Goal: Task Accomplishment & Management: Manage account settings

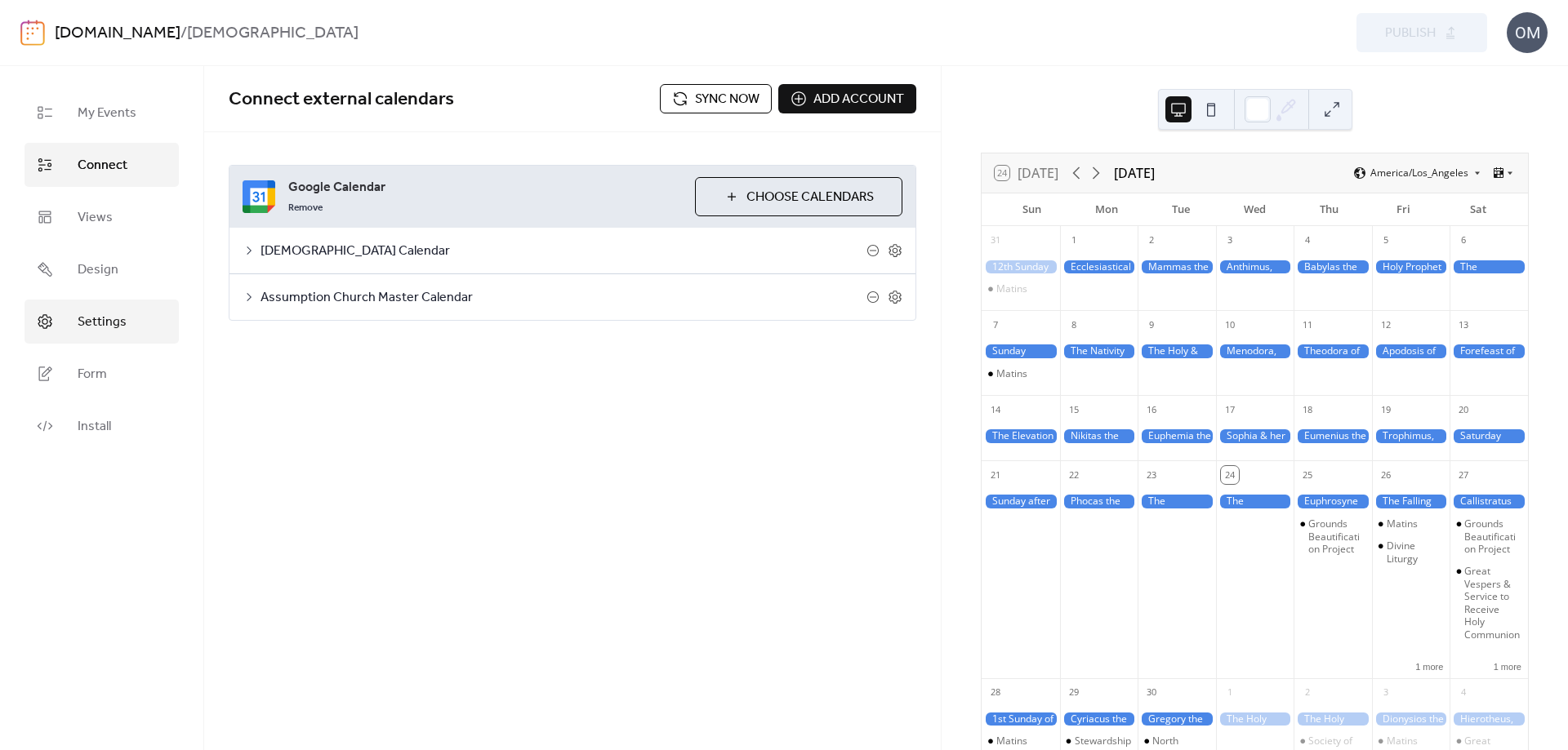
click at [112, 321] on span "Settings" at bounding box center [101, 322] width 49 height 20
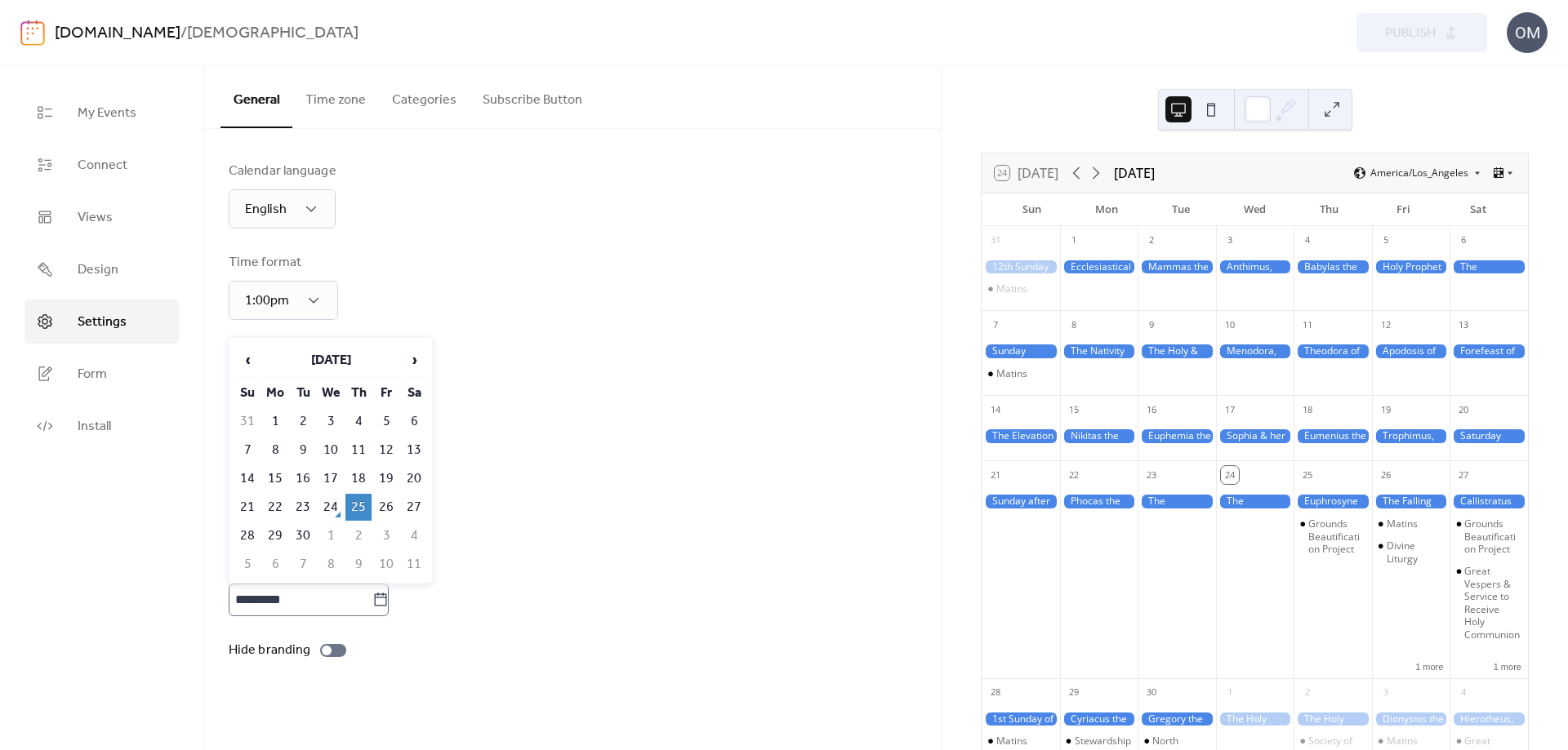
click at [387, 594] on icon at bounding box center [381, 599] width 12 height 13
click at [372, 594] on input "*********" at bounding box center [301, 599] width 143 height 33
click at [387, 594] on icon at bounding box center [381, 599] width 12 height 13
click at [372, 594] on input "*********" at bounding box center [301, 599] width 143 height 33
click at [362, 515] on td "25" at bounding box center [358, 507] width 26 height 27
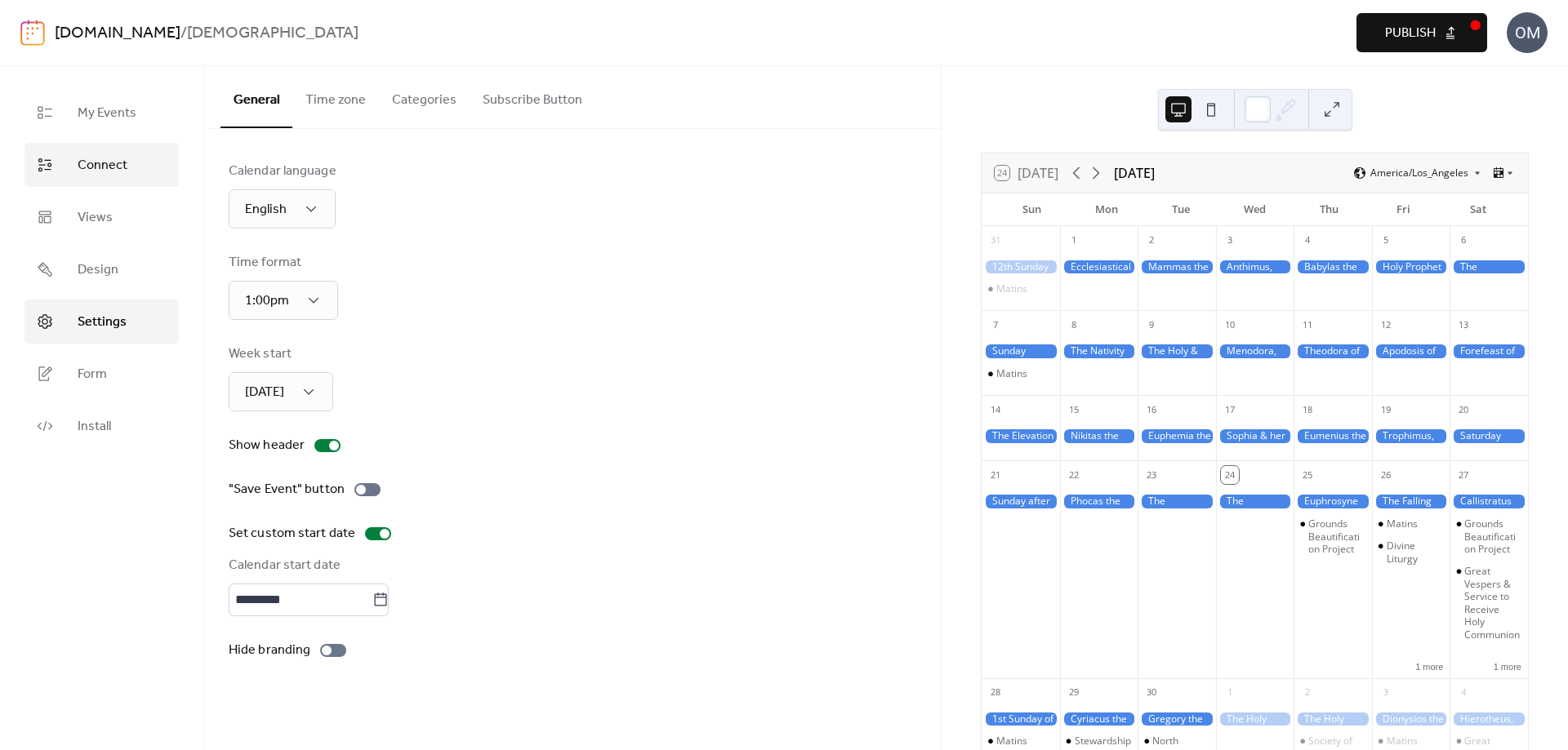
click at [113, 166] on span "Connect" at bounding box center [101, 166] width 49 height 20
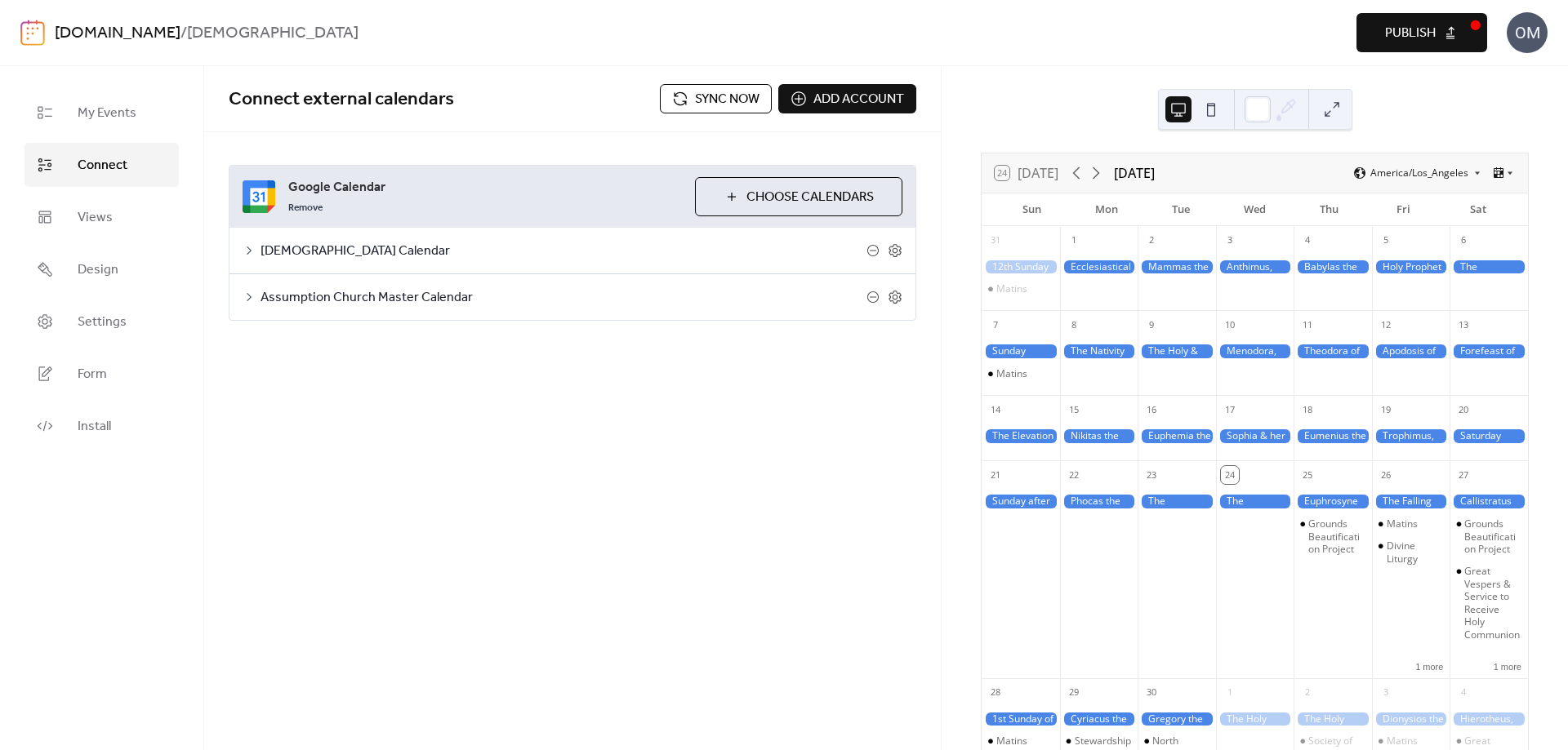
click at [698, 101] on span "Sync now" at bounding box center [726, 99] width 64 height 20
click at [1414, 31] on span "Publish" at bounding box center [1410, 33] width 50 height 20
click at [1097, 175] on icon at bounding box center [1095, 172] width 20 height 20
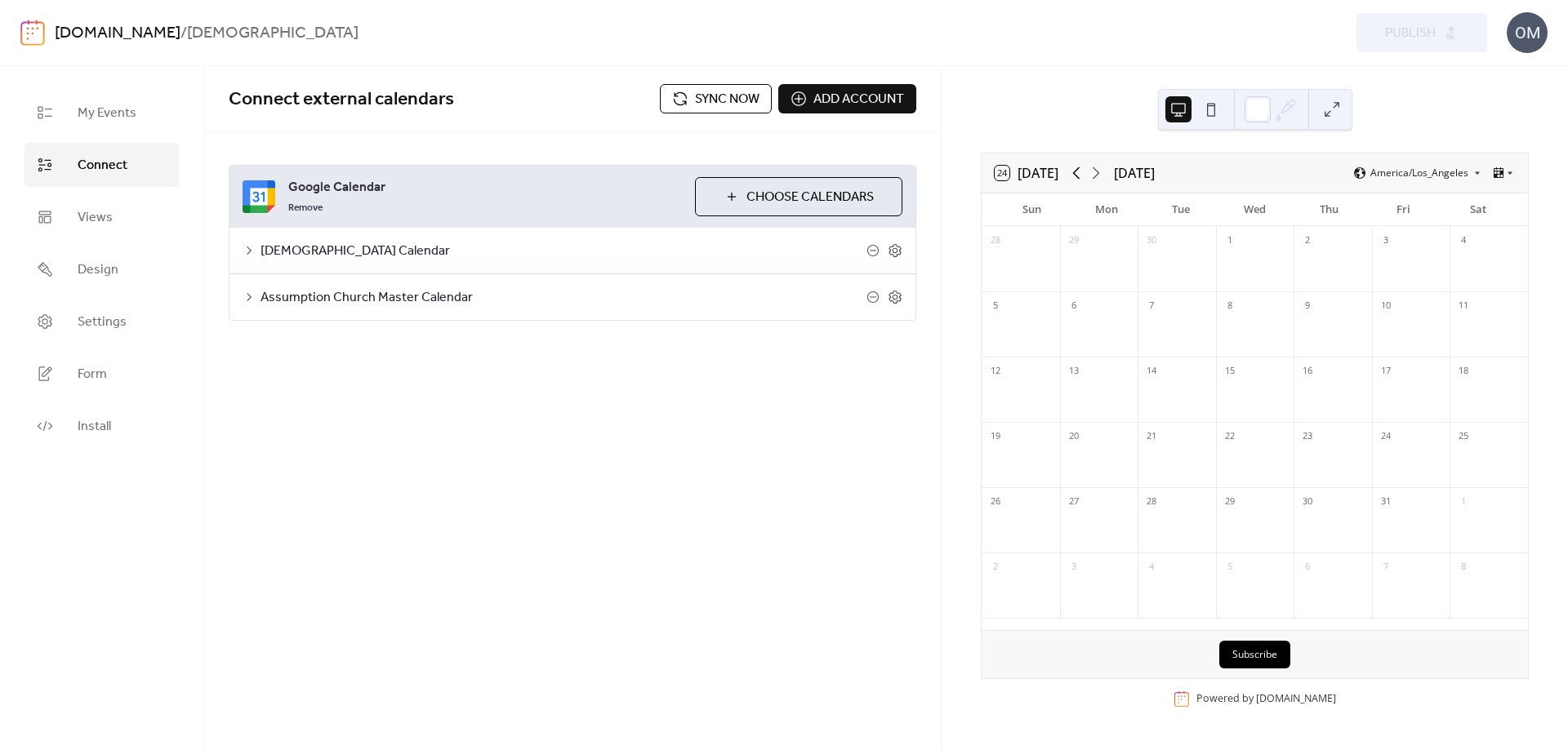
click at [1079, 173] on icon at bounding box center [1075, 172] width 20 height 20
click at [1100, 173] on icon at bounding box center [1095, 172] width 20 height 20
click at [896, 297] on icon at bounding box center [895, 297] width 15 height 15
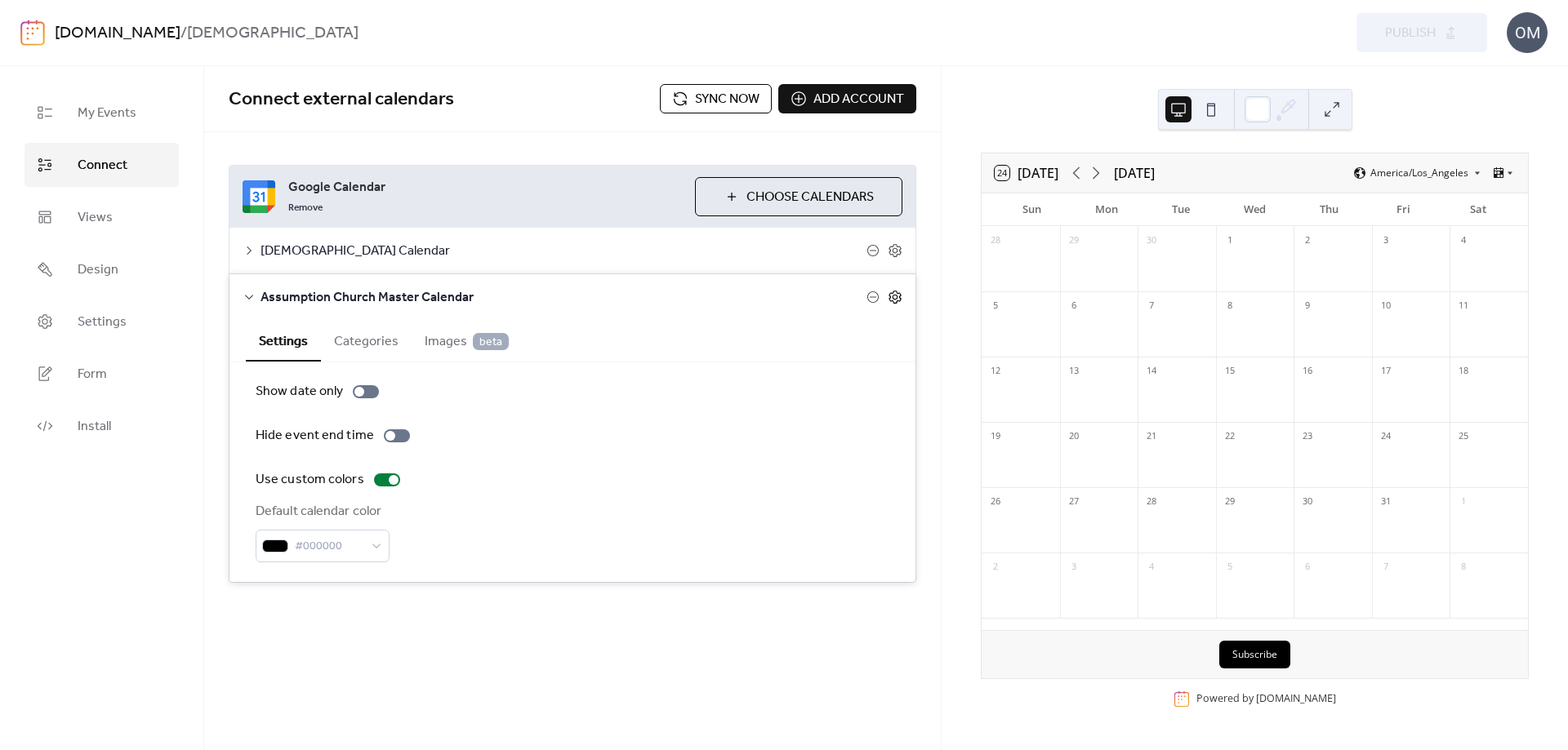
click at [901, 293] on icon at bounding box center [895, 297] width 15 height 15
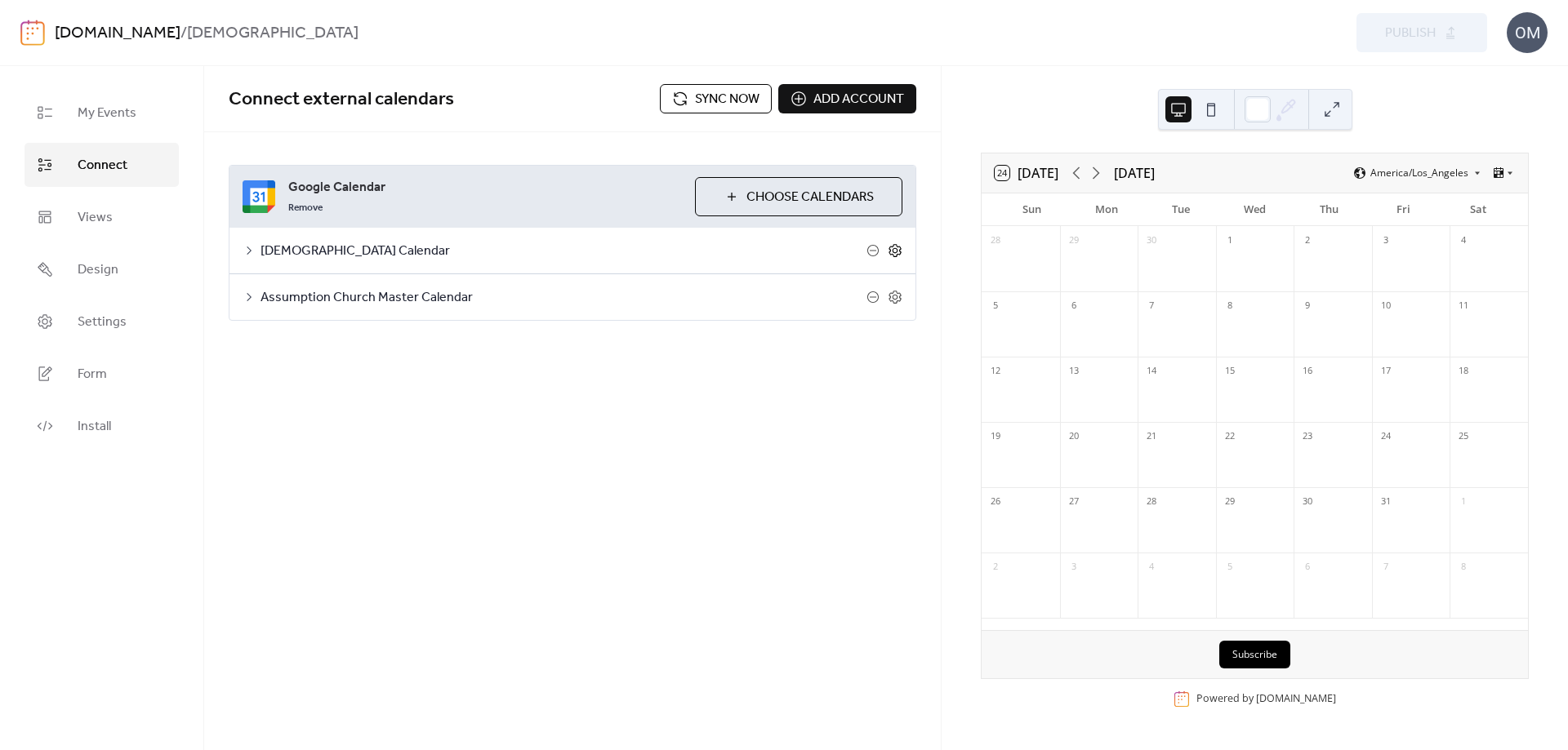
click at [901, 248] on icon at bounding box center [895, 250] width 15 height 15
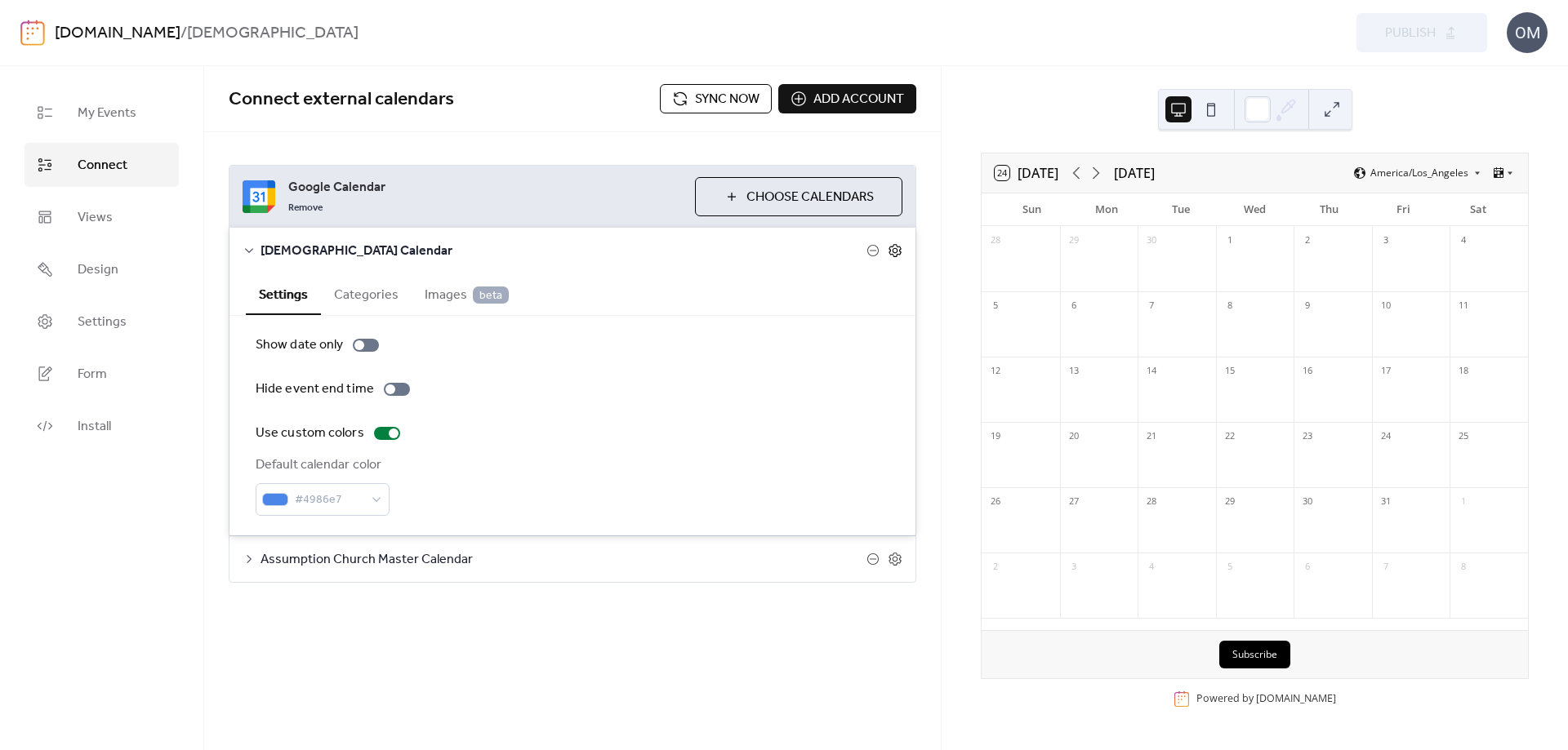
click at [901, 248] on icon at bounding box center [895, 250] width 15 height 15
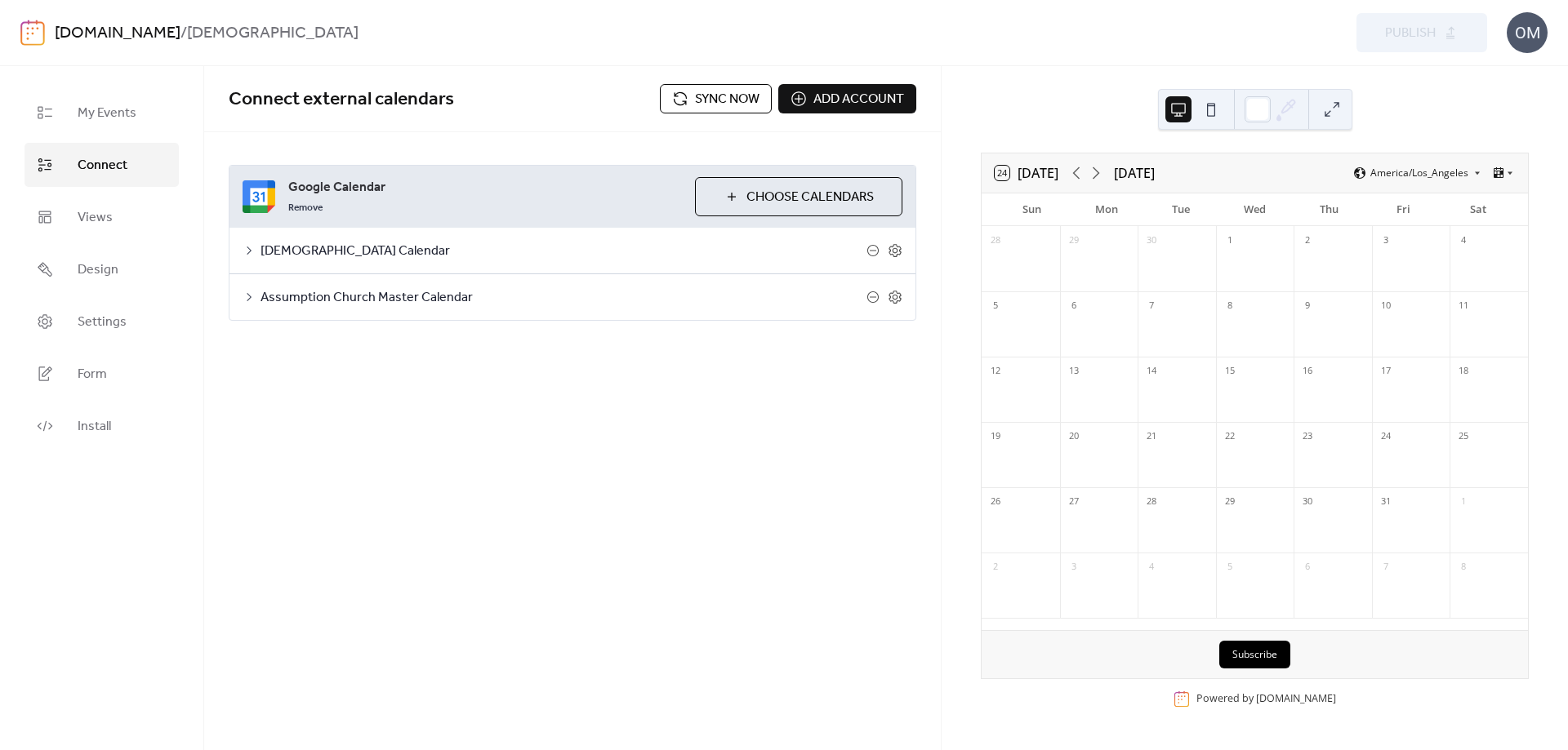
click at [695, 97] on span "Sync now" at bounding box center [726, 99] width 64 height 20
click at [108, 323] on span "Settings" at bounding box center [101, 322] width 49 height 20
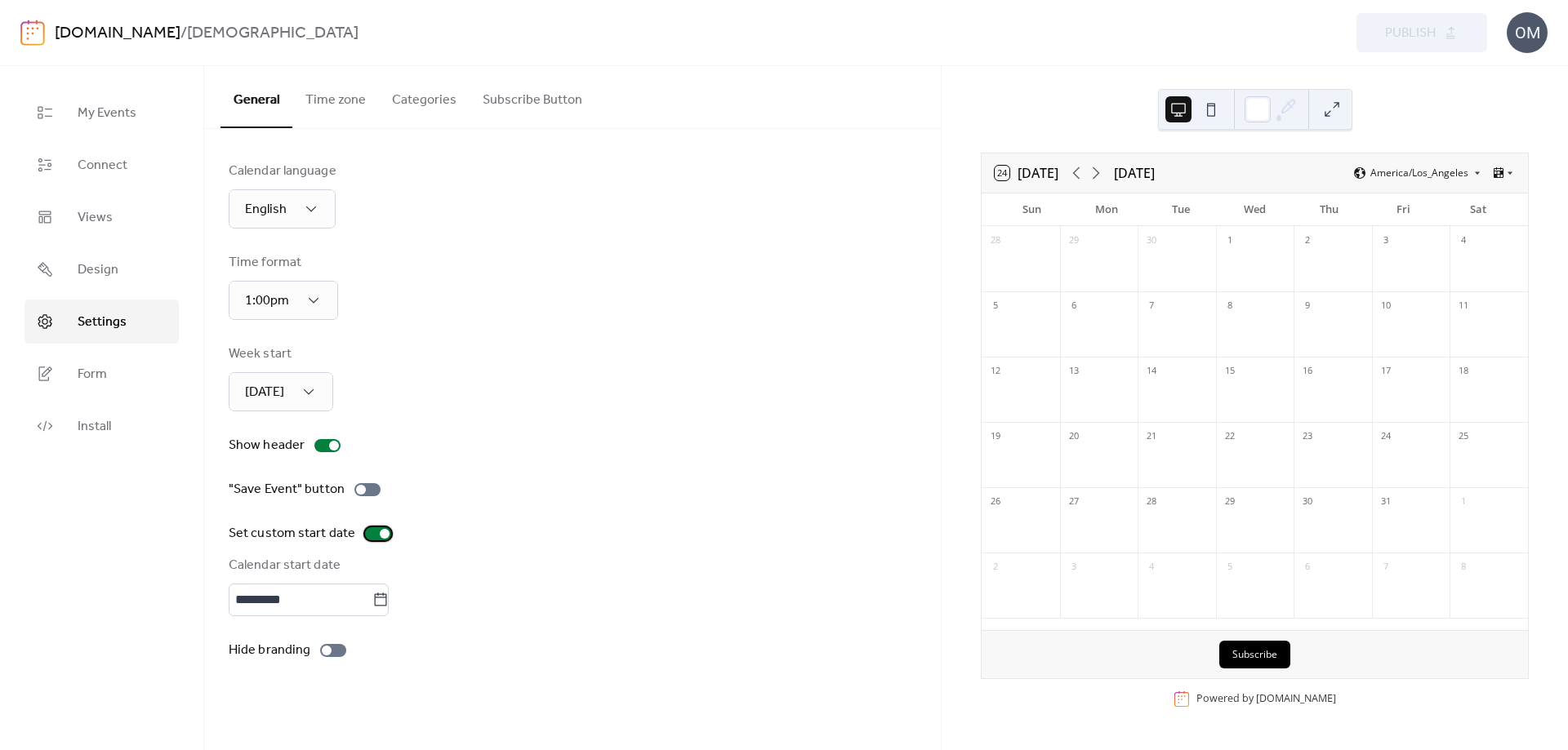
click at [384, 534] on div at bounding box center [385, 533] width 10 height 10
drag, startPoint x: 369, startPoint y: 533, endPoint x: 381, endPoint y: 523, distance: 15.6
click at [369, 533] on div at bounding box center [372, 533] width 10 height 10
drag, startPoint x: 113, startPoint y: 167, endPoint x: 122, endPoint y: 167, distance: 9.0
click at [115, 167] on span "Connect" at bounding box center [101, 166] width 49 height 20
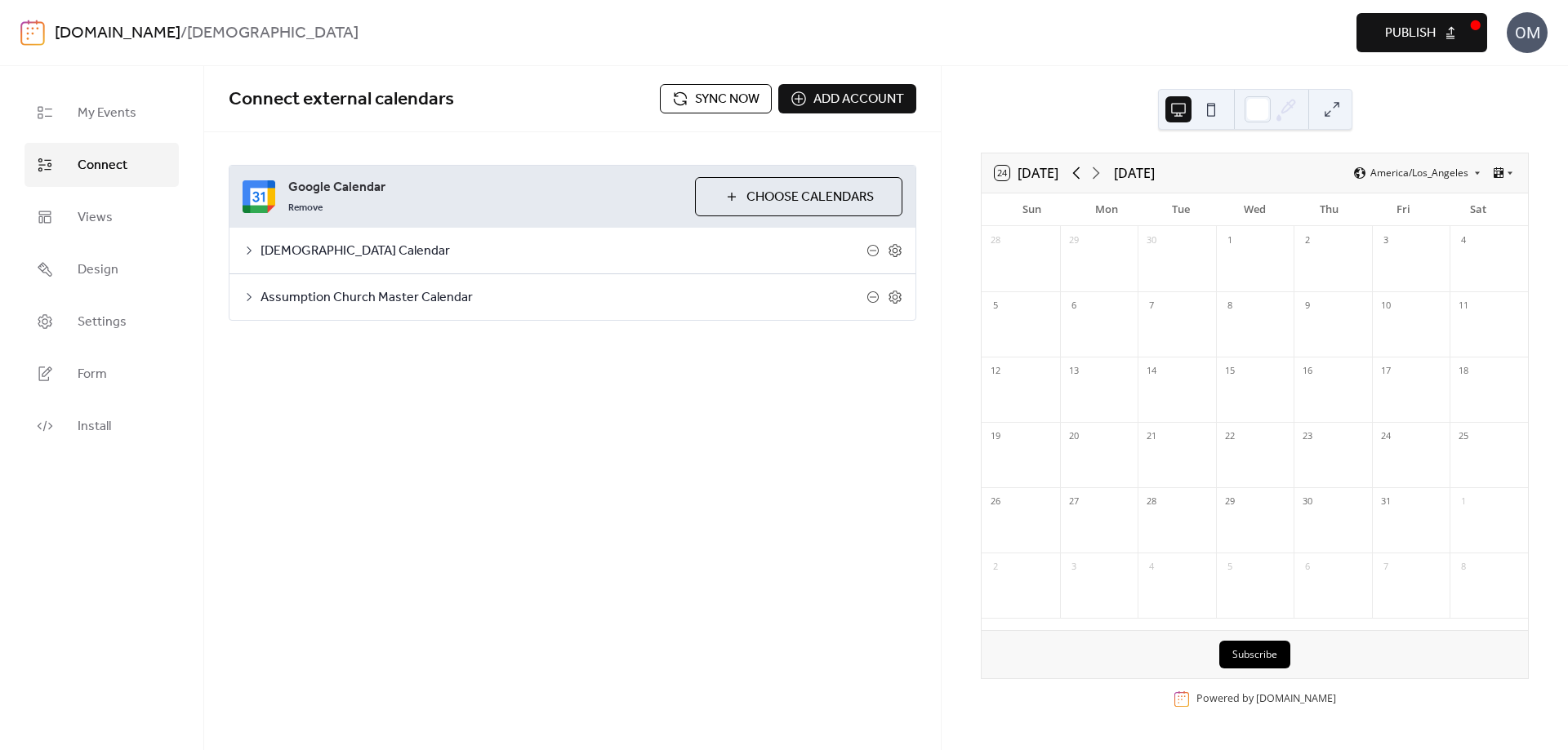
click at [1076, 170] on icon at bounding box center [1075, 172] width 20 height 20
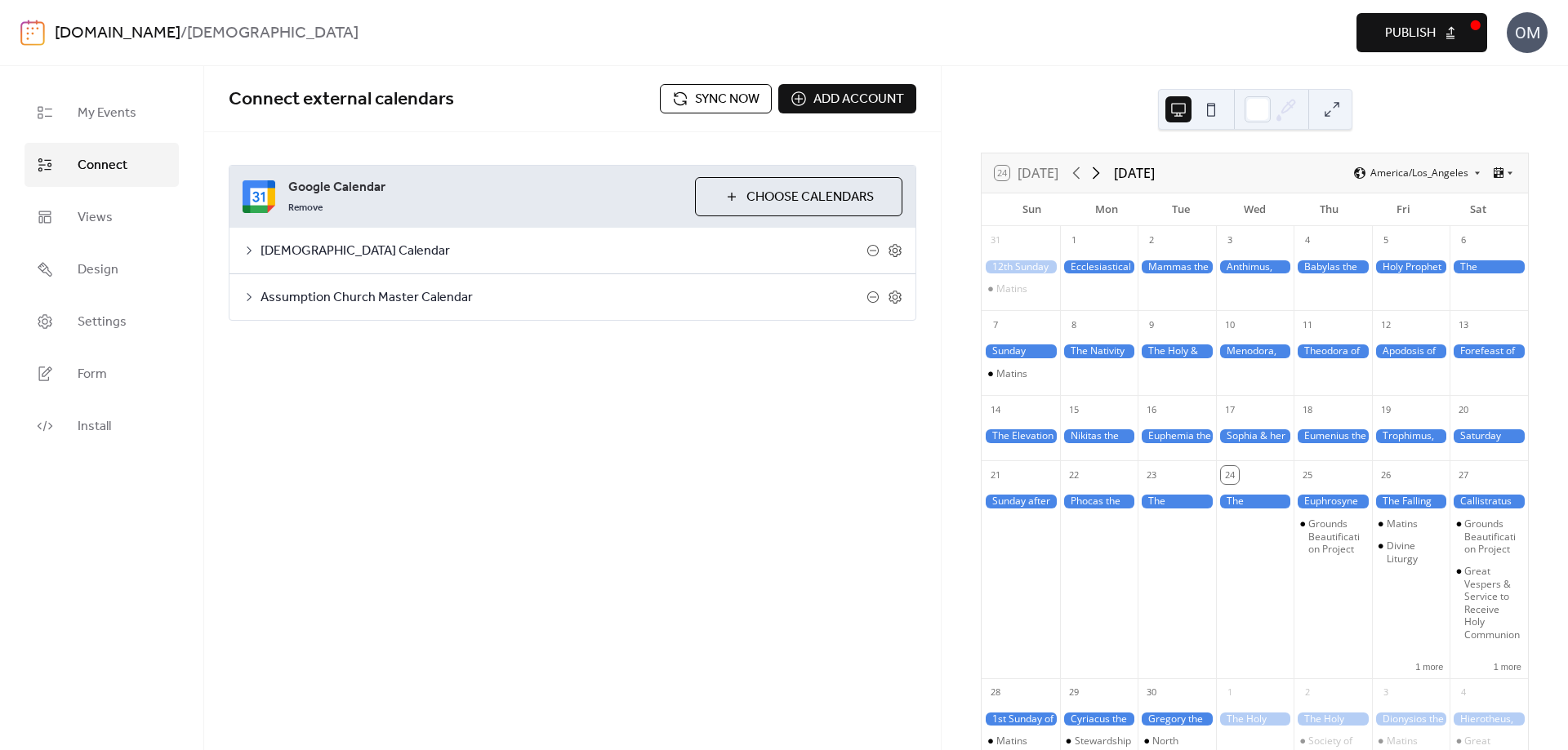
click at [1100, 176] on icon at bounding box center [1095, 172] width 20 height 20
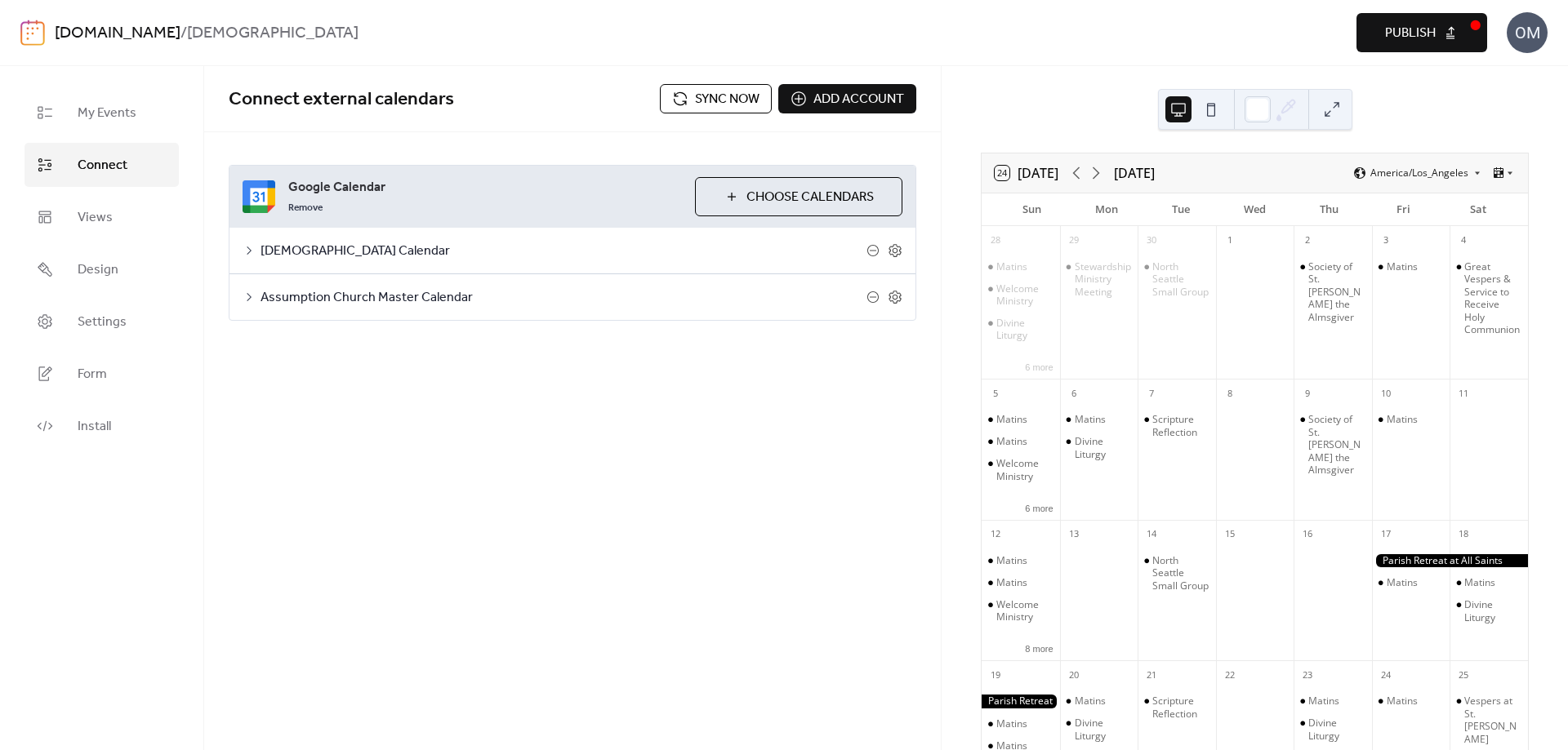
click at [740, 102] on span "Sync now" at bounding box center [726, 99] width 64 height 20
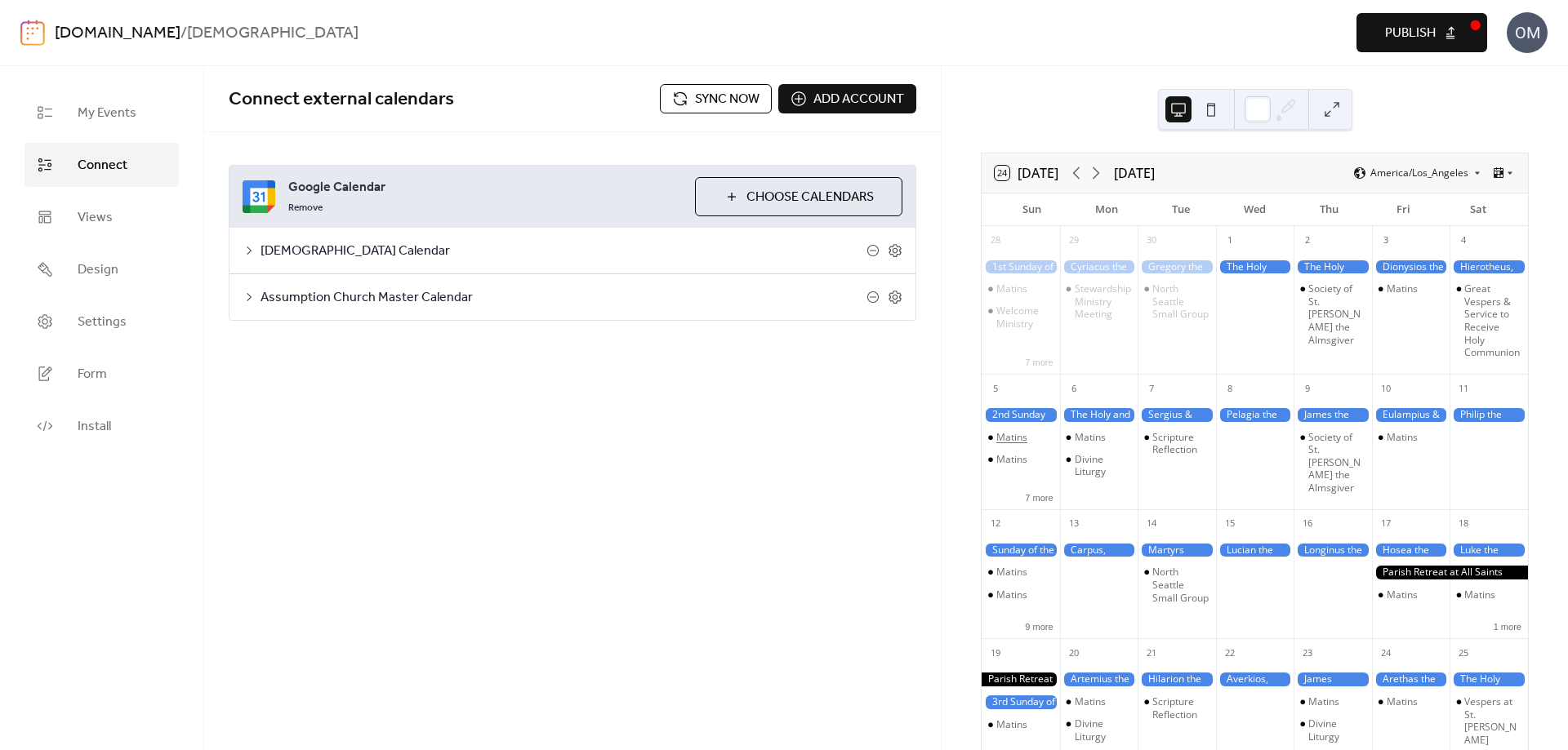
click at [1019, 444] on div "Matins" at bounding box center [1011, 437] width 31 height 13
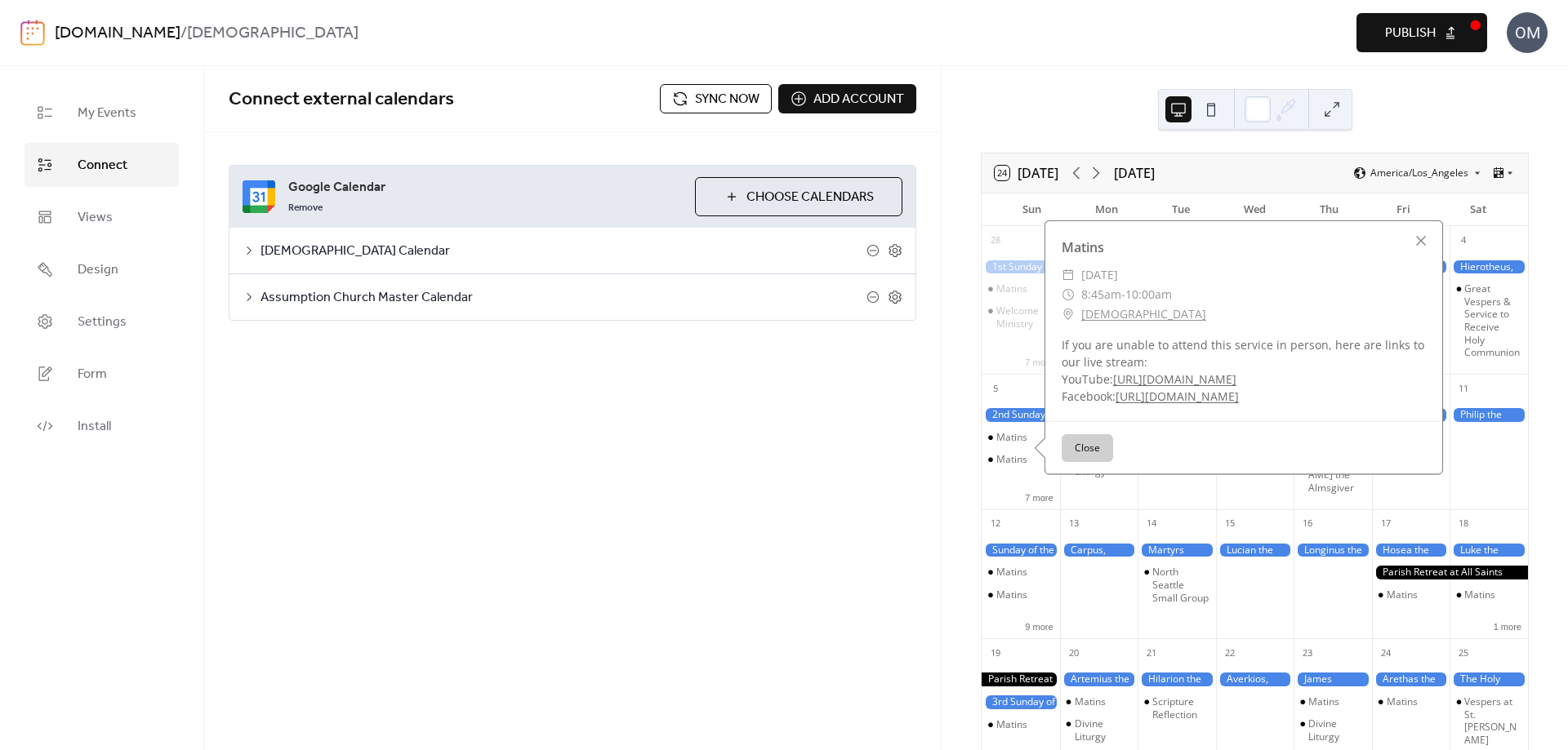
click at [1099, 459] on button "Close" at bounding box center [1087, 449] width 51 height 28
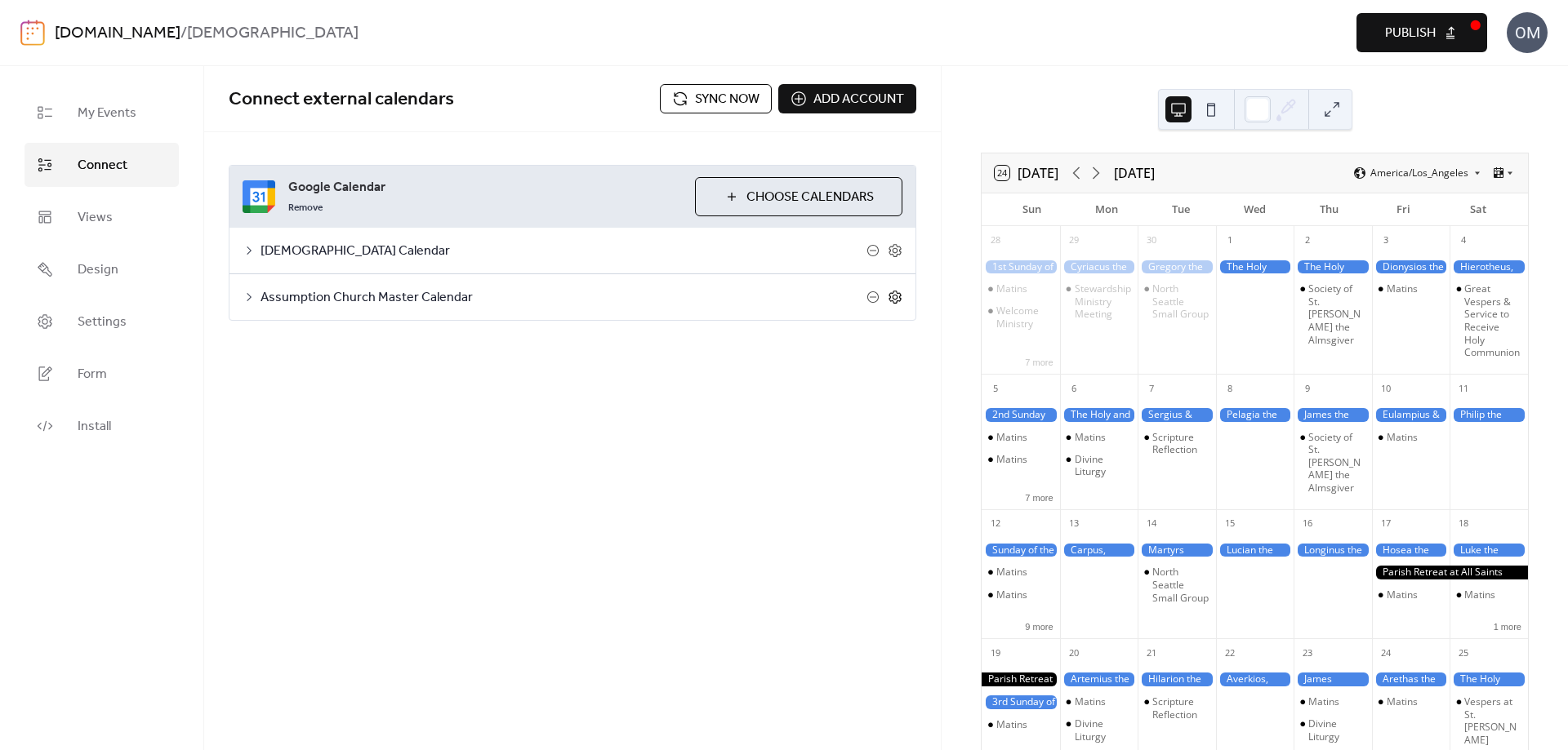
click at [892, 299] on icon at bounding box center [895, 297] width 15 height 15
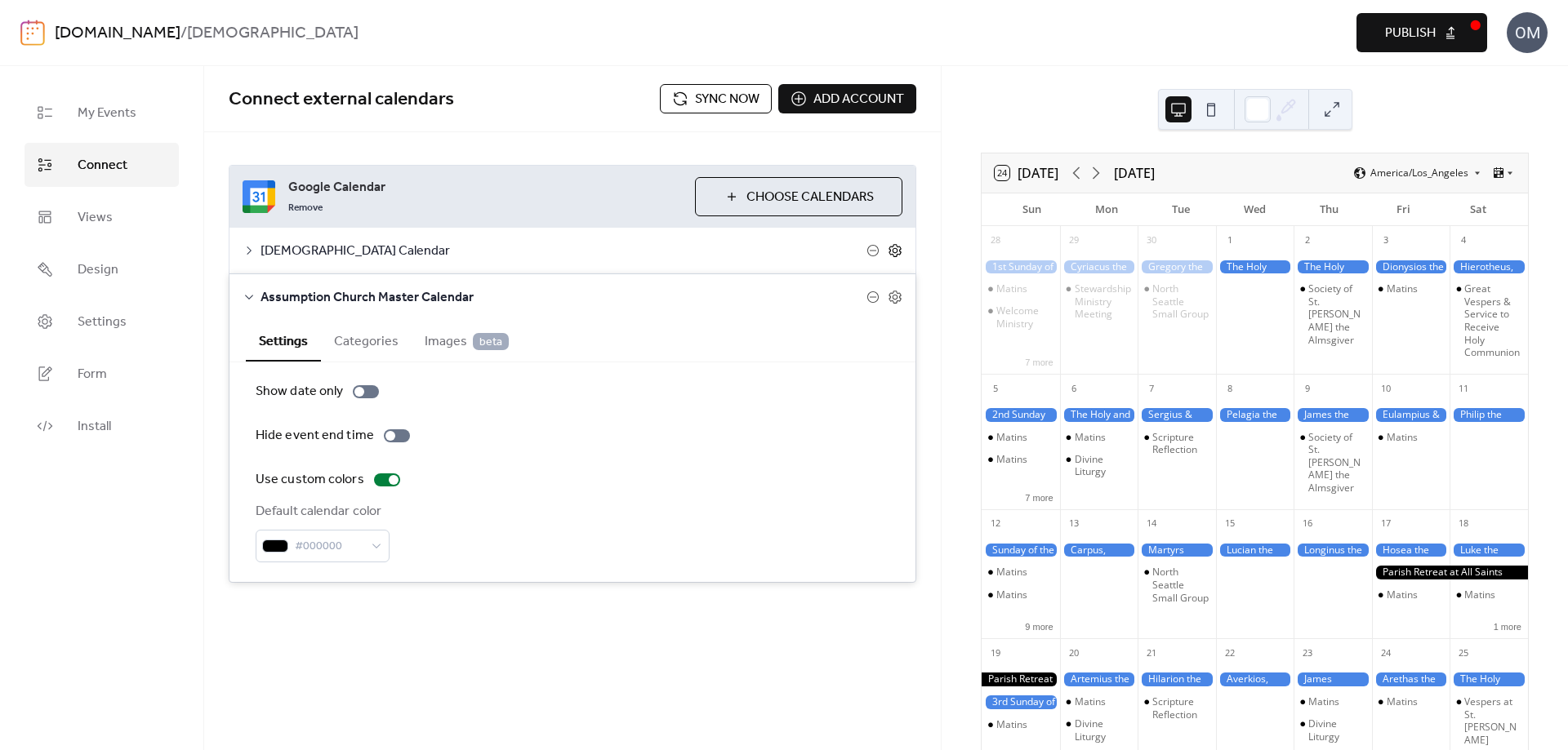
click at [896, 252] on icon at bounding box center [895, 250] width 15 height 15
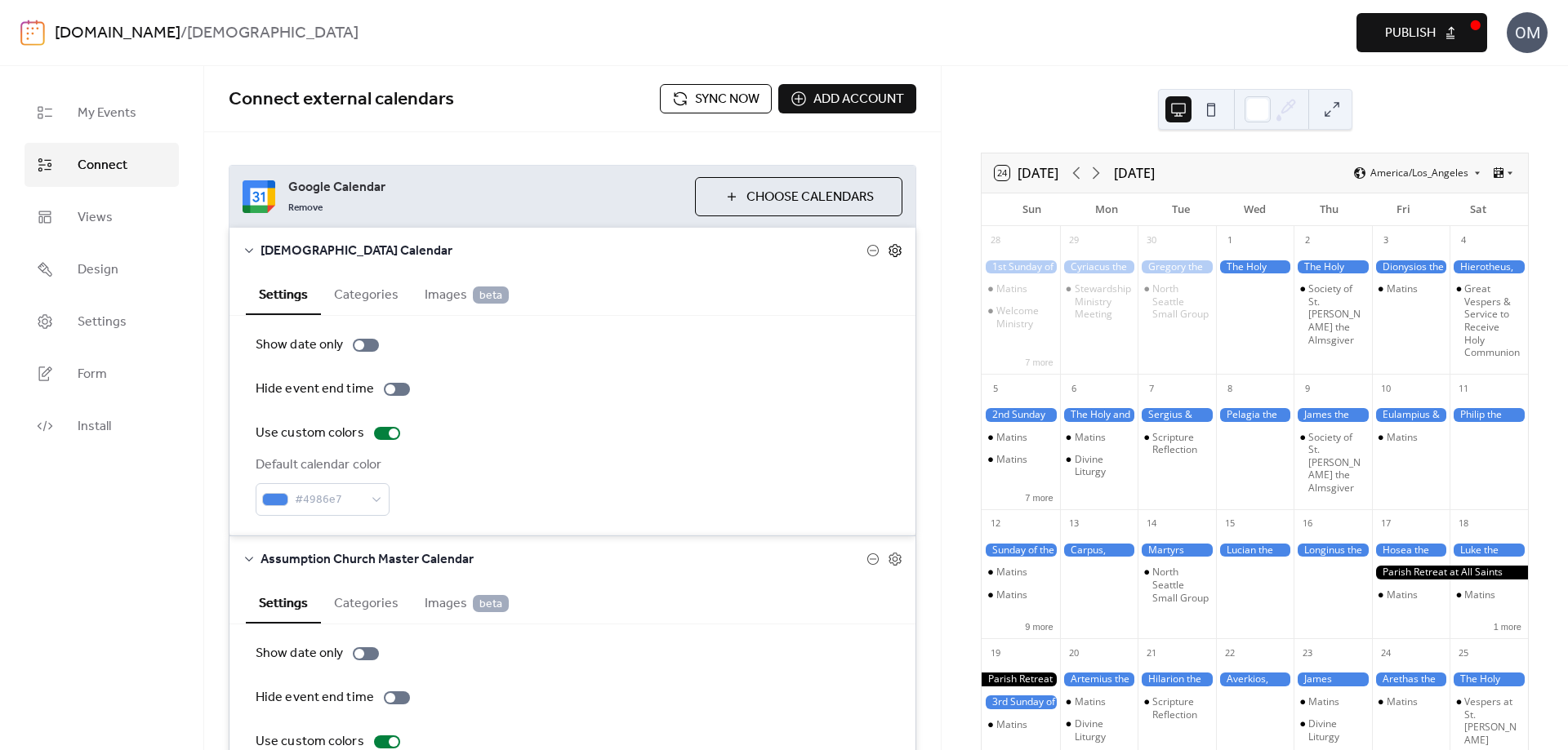
click at [887, 248] on icon at bounding box center [895, 250] width 15 height 15
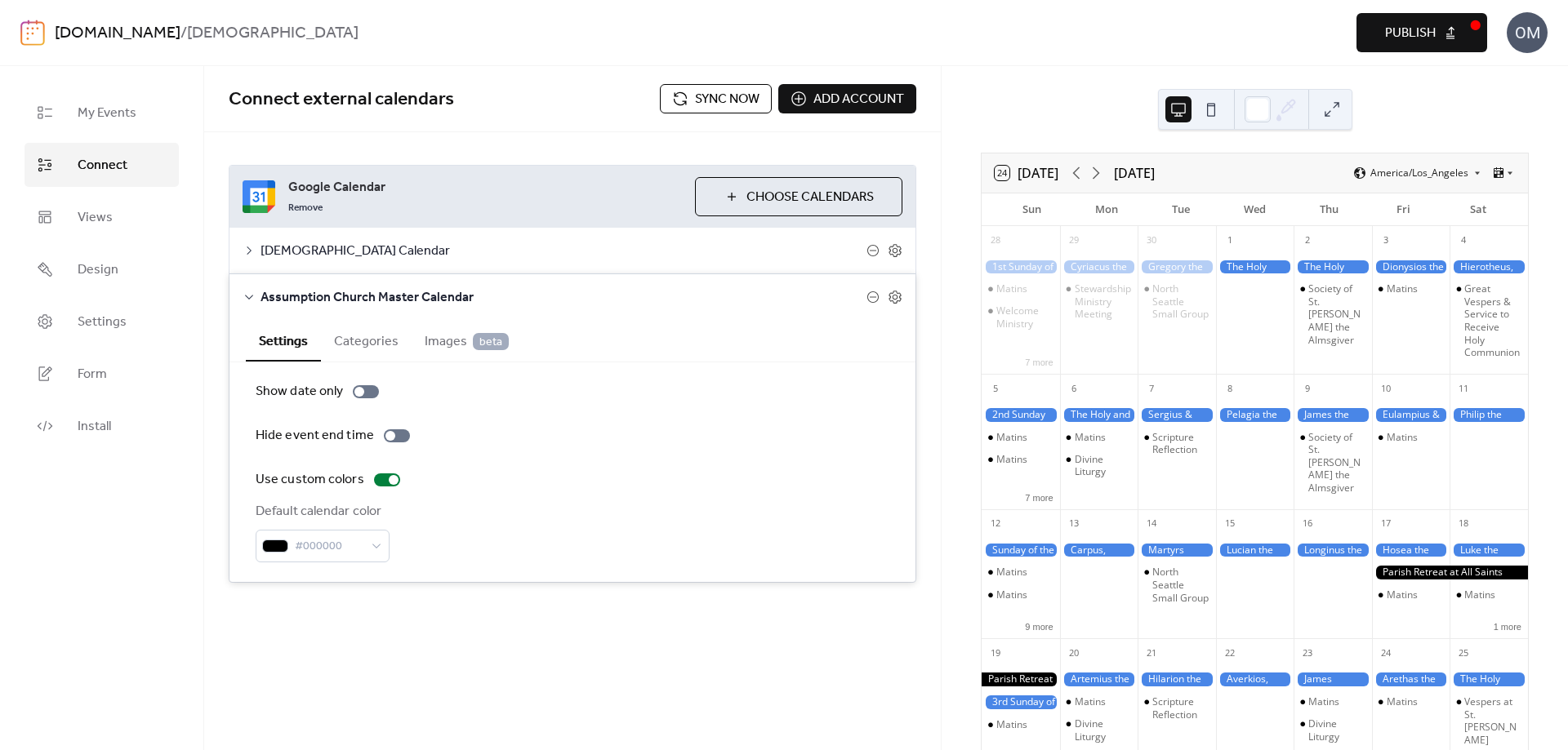
click at [709, 98] on span "Sync now" at bounding box center [726, 99] width 64 height 20
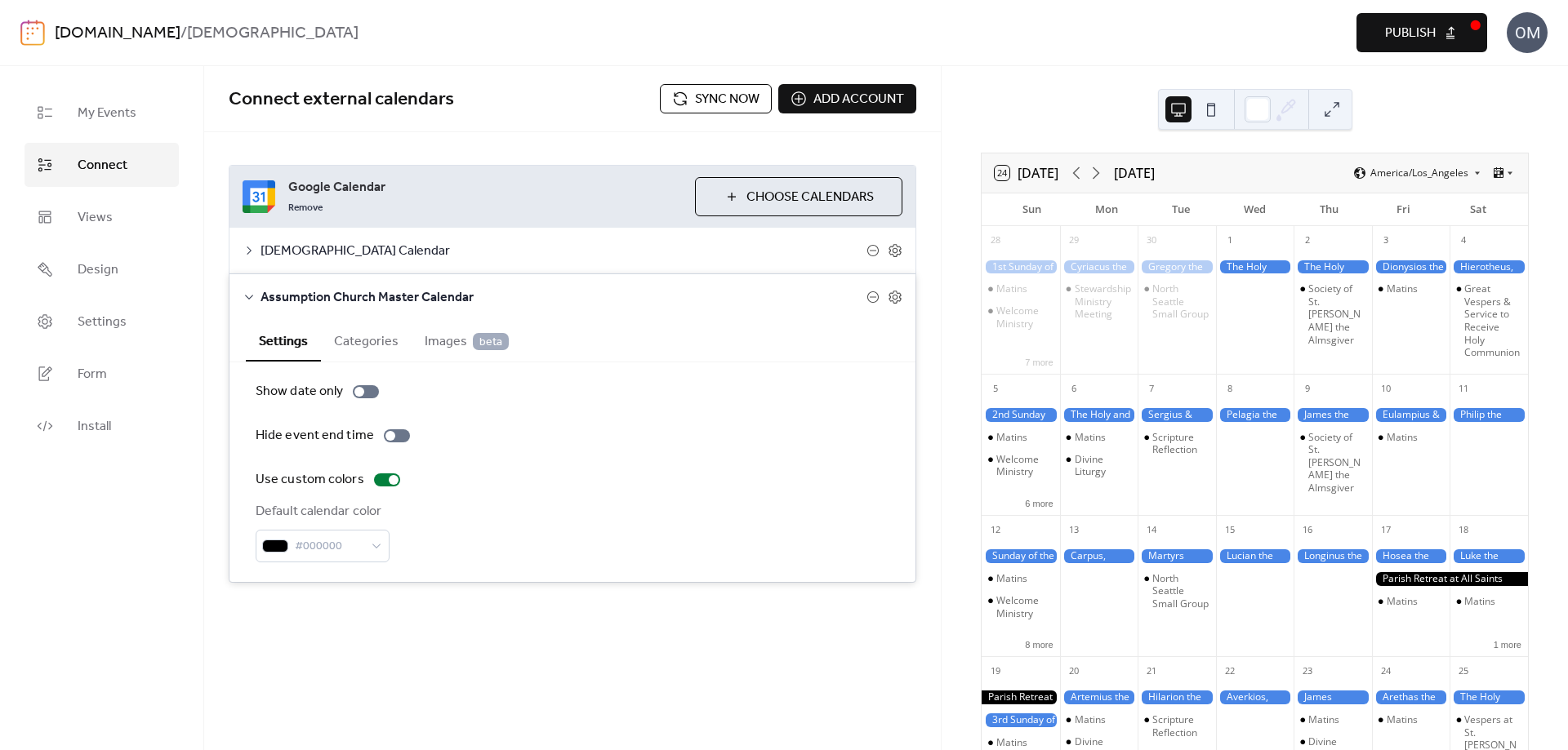
click at [1417, 41] on span "Publish" at bounding box center [1410, 33] width 50 height 20
